Goal: Go to known website: Access a specific website the user already knows

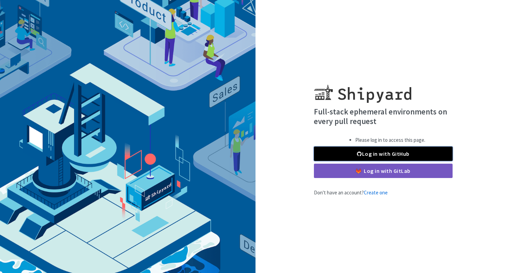
click at [392, 152] on link "Log in with GitHub" at bounding box center [383, 154] width 139 height 14
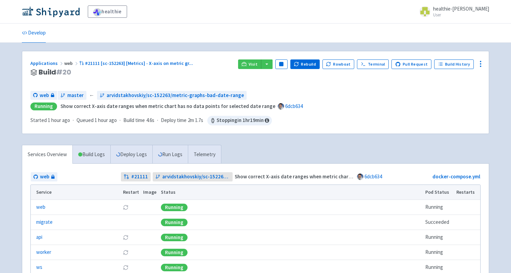
click at [254, 70] on div "Visit Pause Rebuild Rowboat Terminal Pull Request Build History" at bounding box center [359, 72] width 243 height 26
click at [254, 69] on div "Visit Pause Rebuild Rowboat Terminal Pull Request Build History" at bounding box center [359, 72] width 243 height 26
click at [254, 67] on link "Visit" at bounding box center [249, 64] width 23 height 10
